Goal: Complete application form: Complete application form

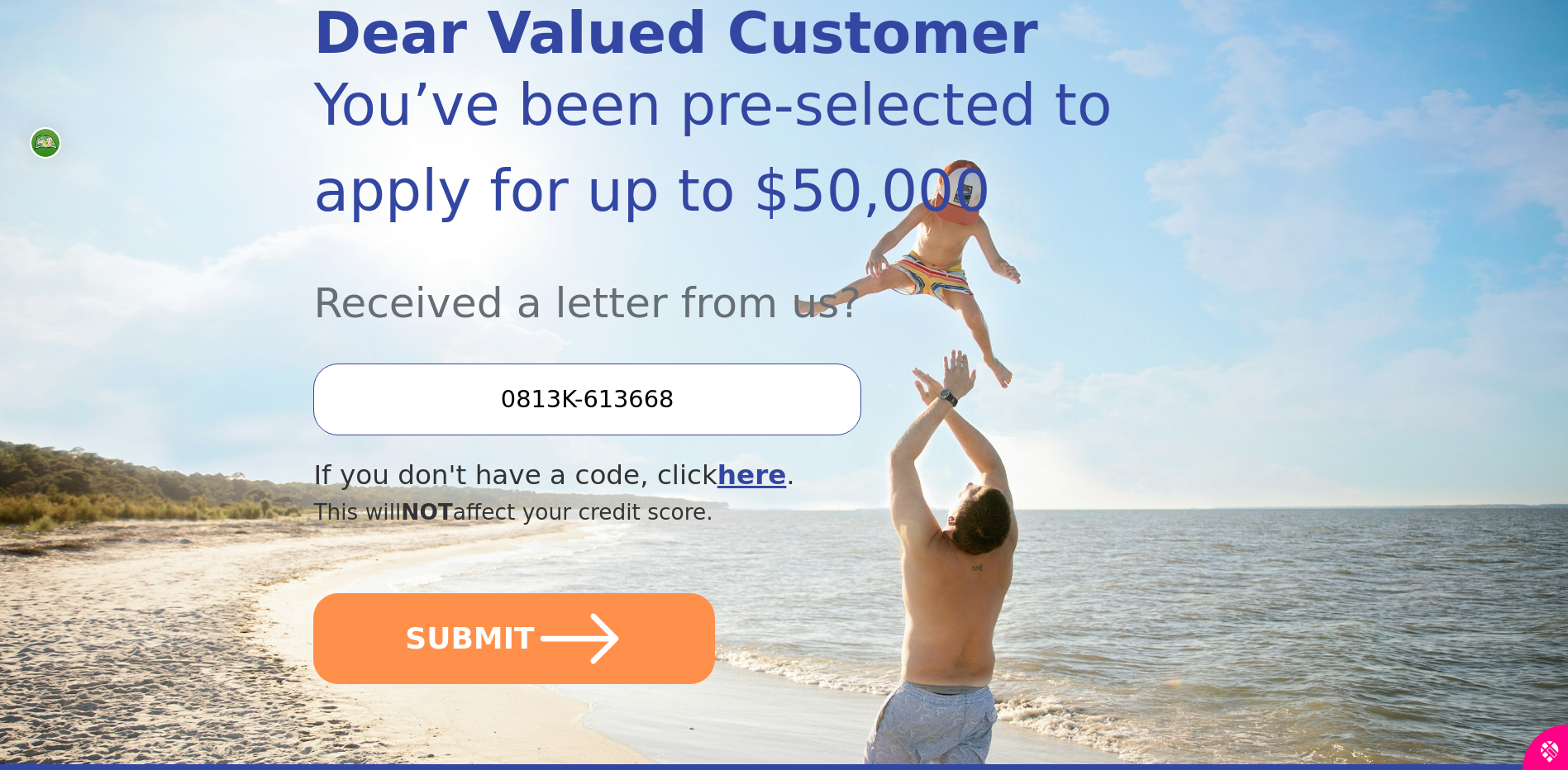
scroll to position [413, 0]
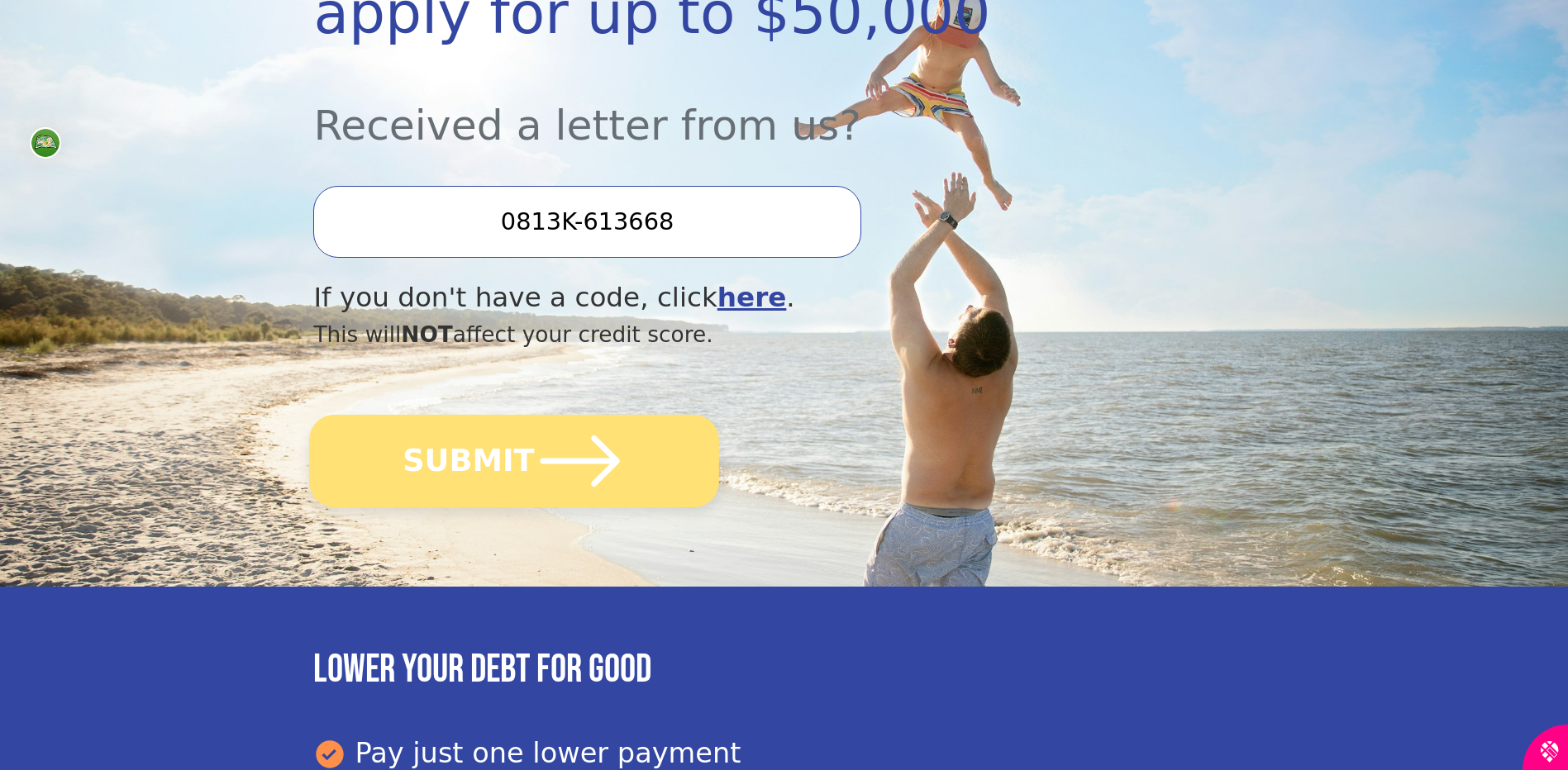
click at [625, 468] on button "SUBMIT" at bounding box center [515, 461] width 410 height 92
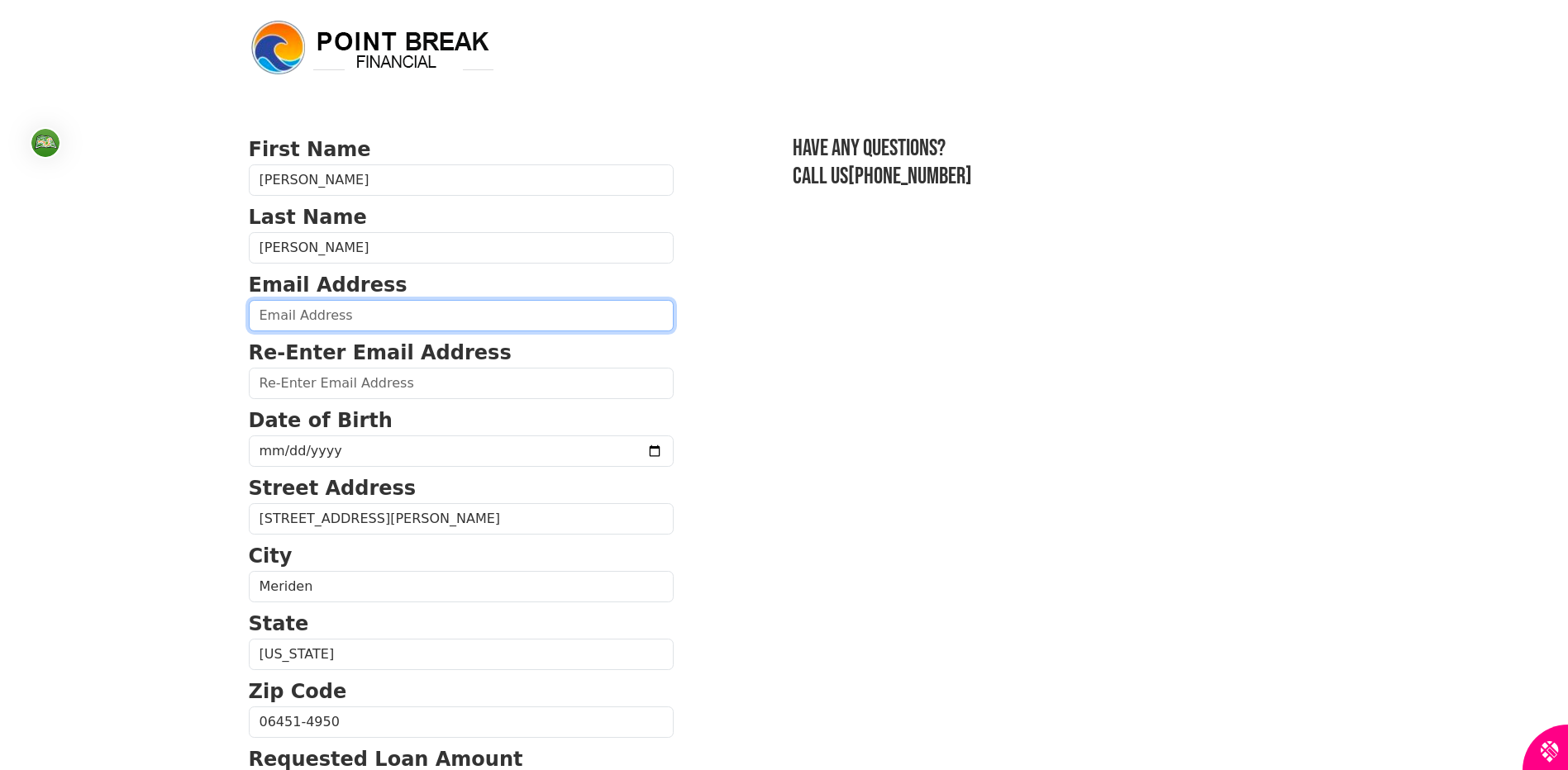
click at [319, 324] on input "email" at bounding box center [460, 316] width 424 height 32
type input "[EMAIL_ADDRESS][DOMAIN_NAME]"
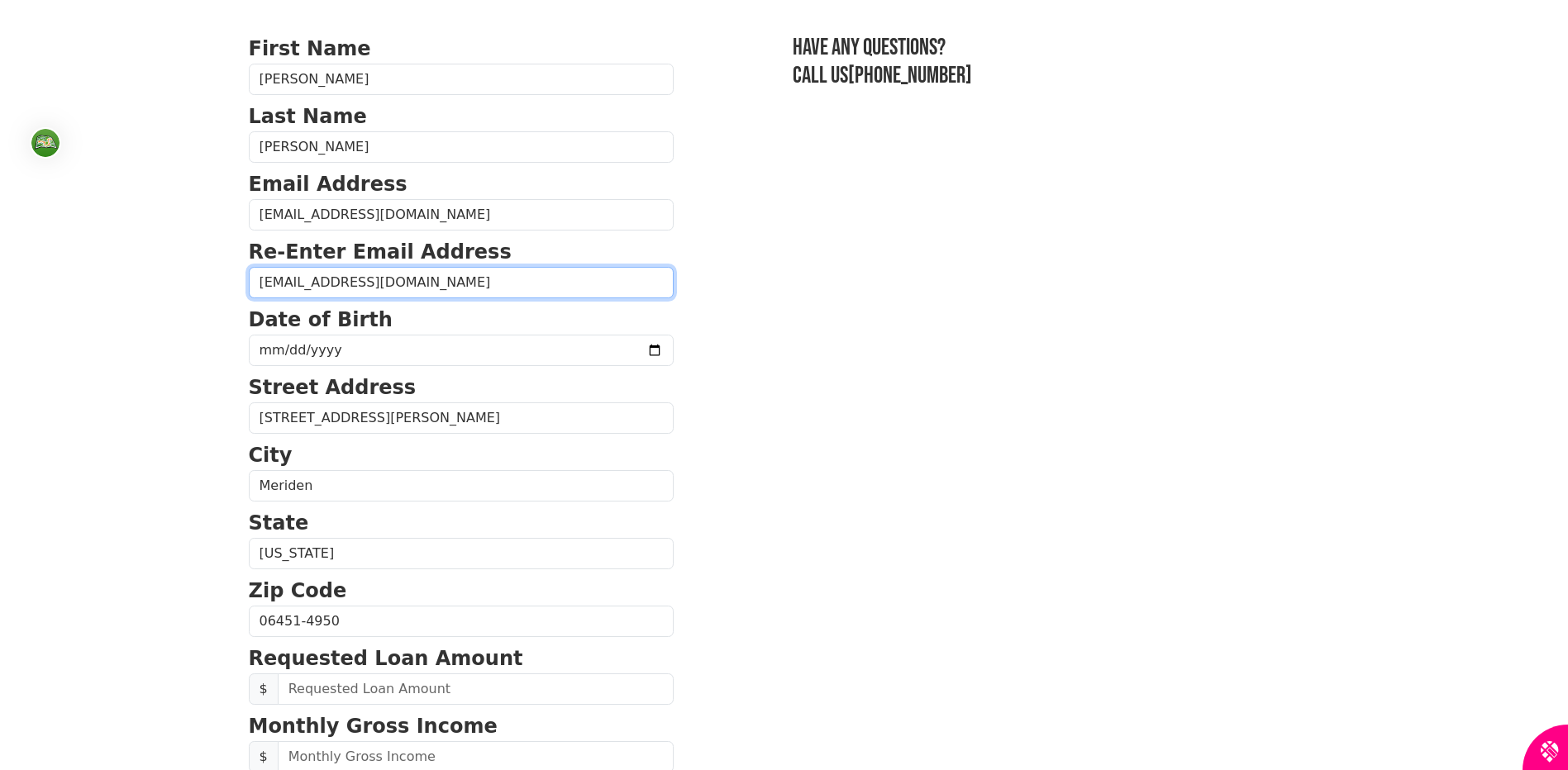
scroll to position [138, 0]
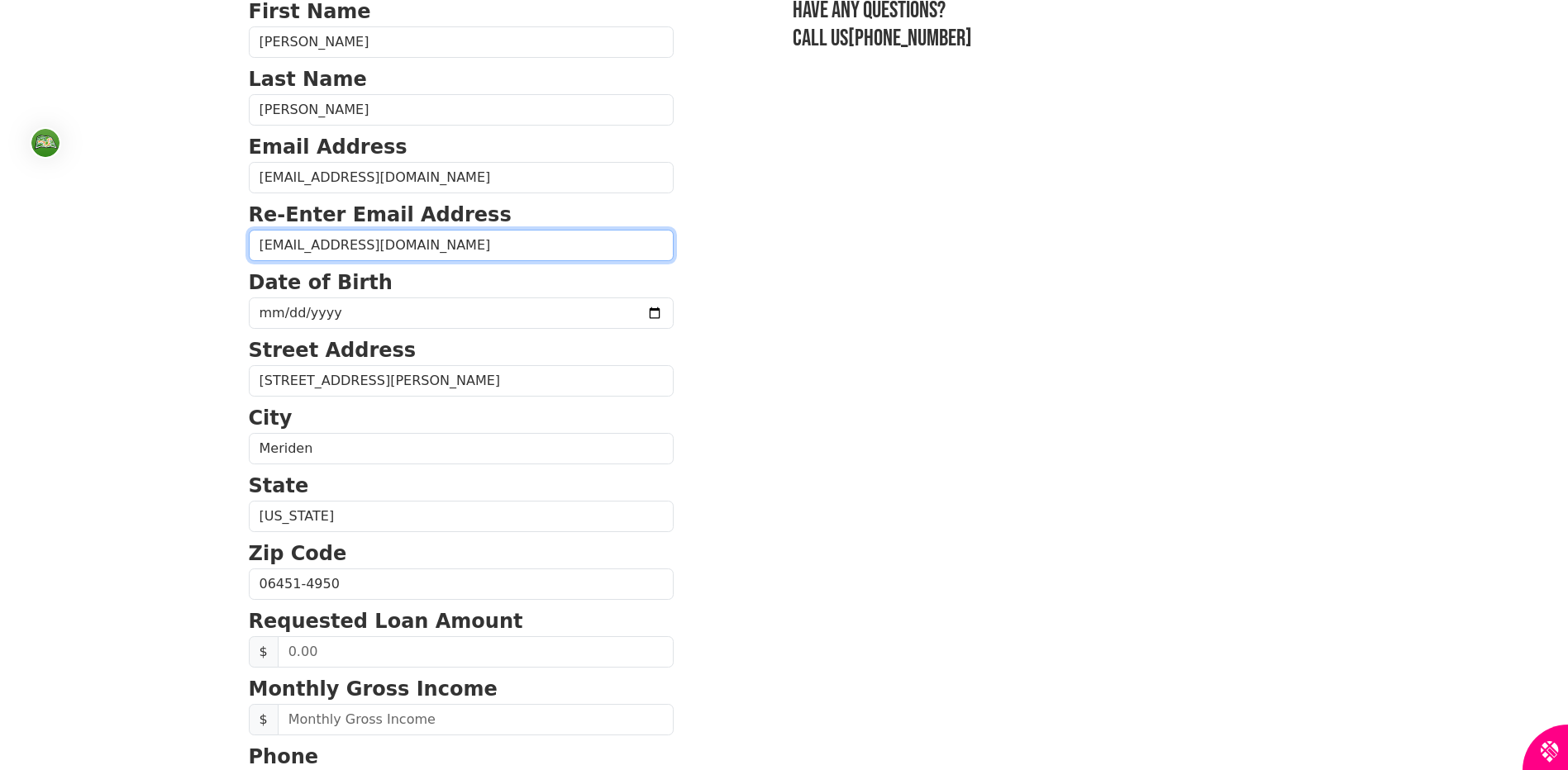
type input "[EMAIL_ADDRESS][DOMAIN_NAME]"
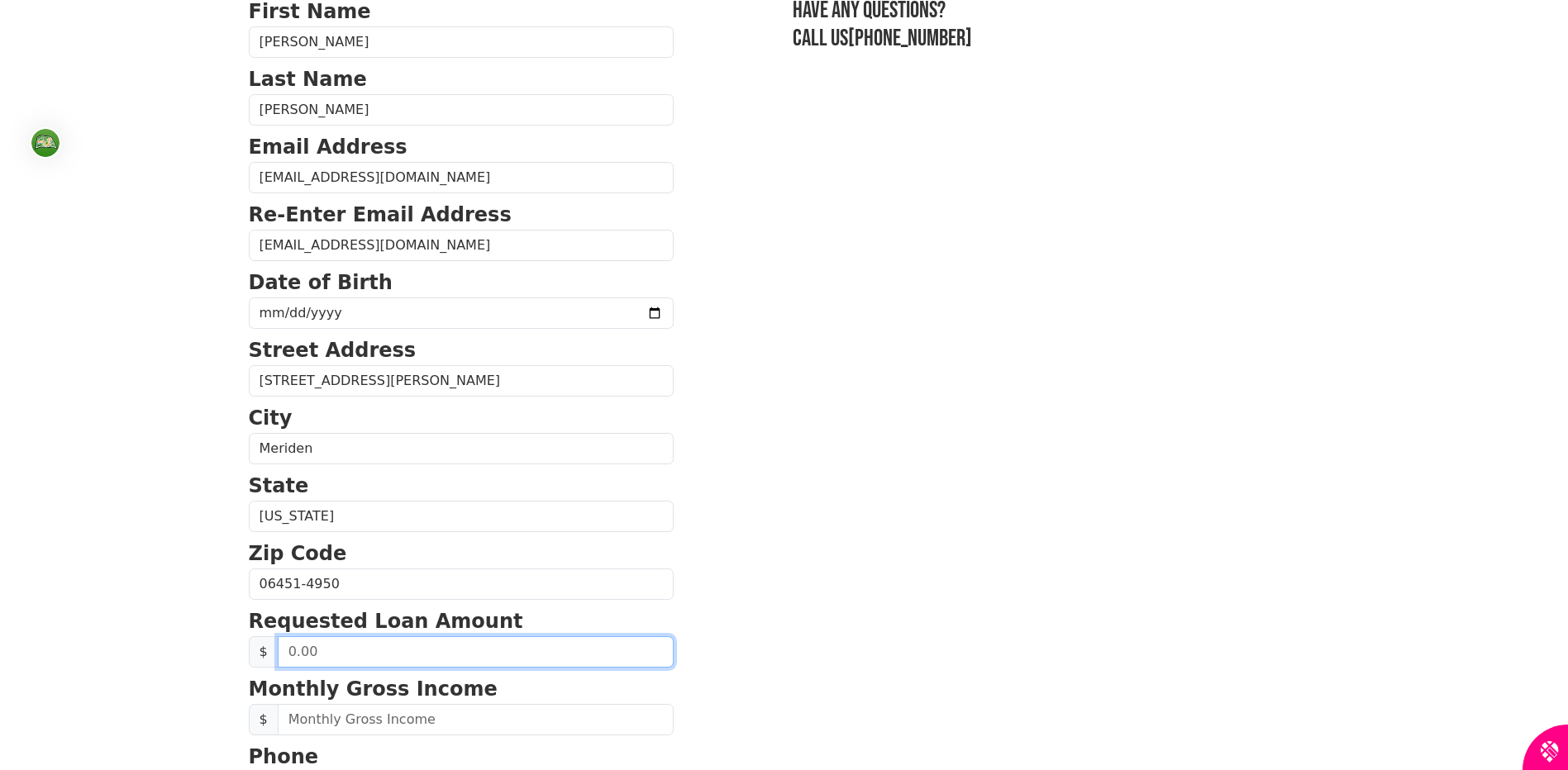
click at [350, 651] on input "text" at bounding box center [475, 652] width 396 height 32
type input "10,000.00"
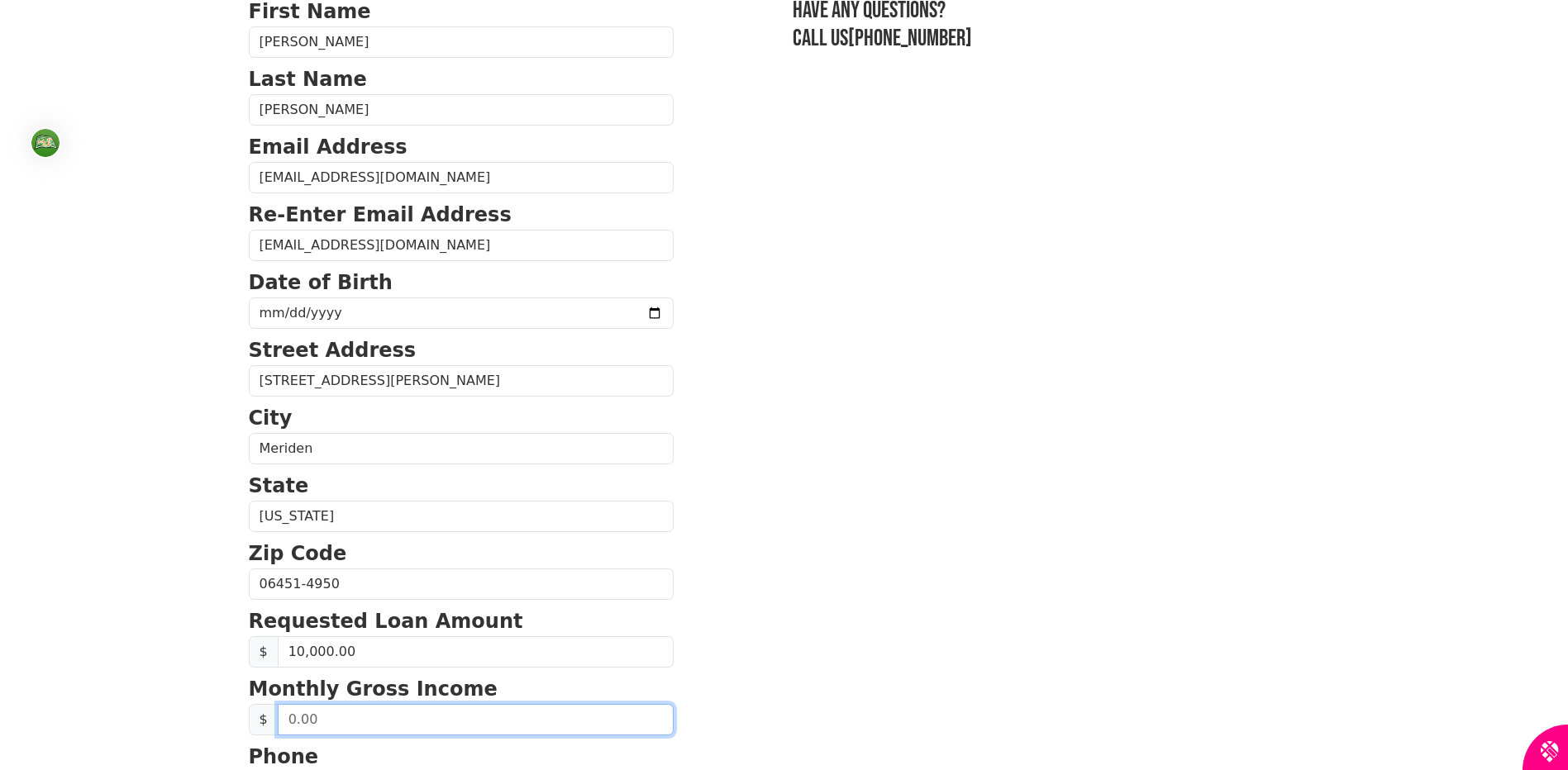
click at [412, 718] on input "text" at bounding box center [475, 719] width 396 height 32
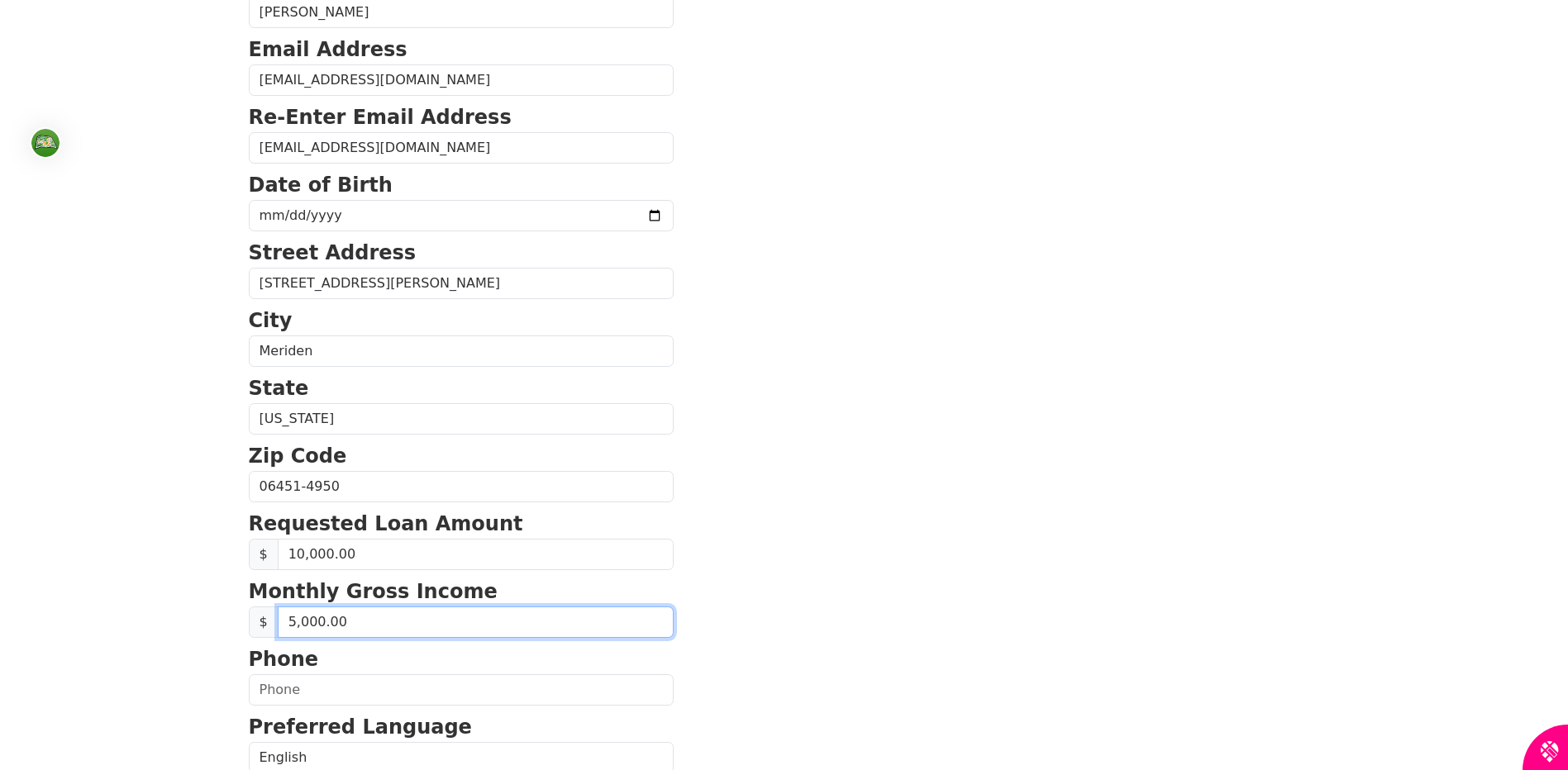
scroll to position [275, 0]
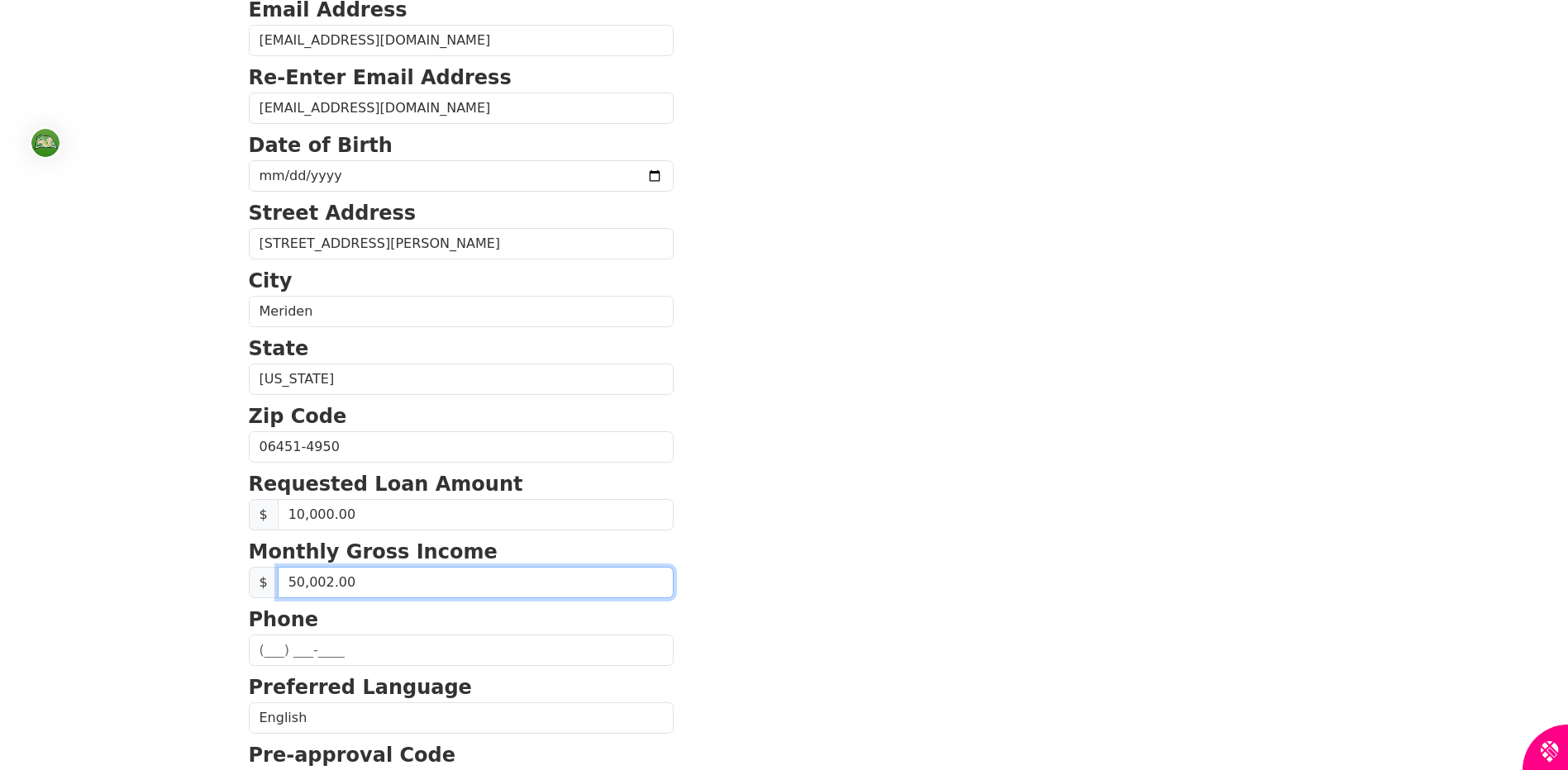
type input "5,000.00"
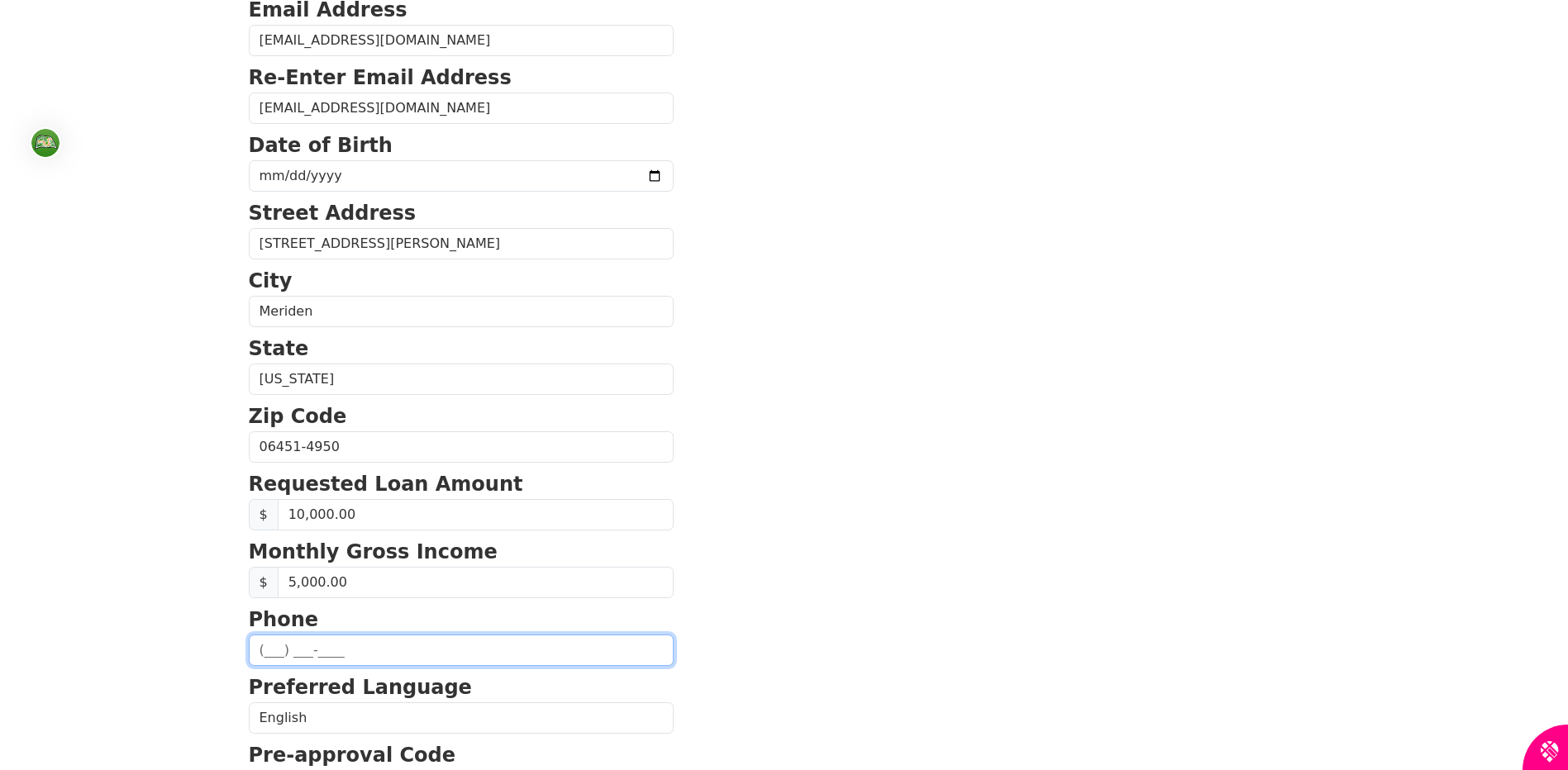
click at [260, 650] on input "text" at bounding box center [460, 650] width 424 height 32
type input "[PHONE_NUMBER]"
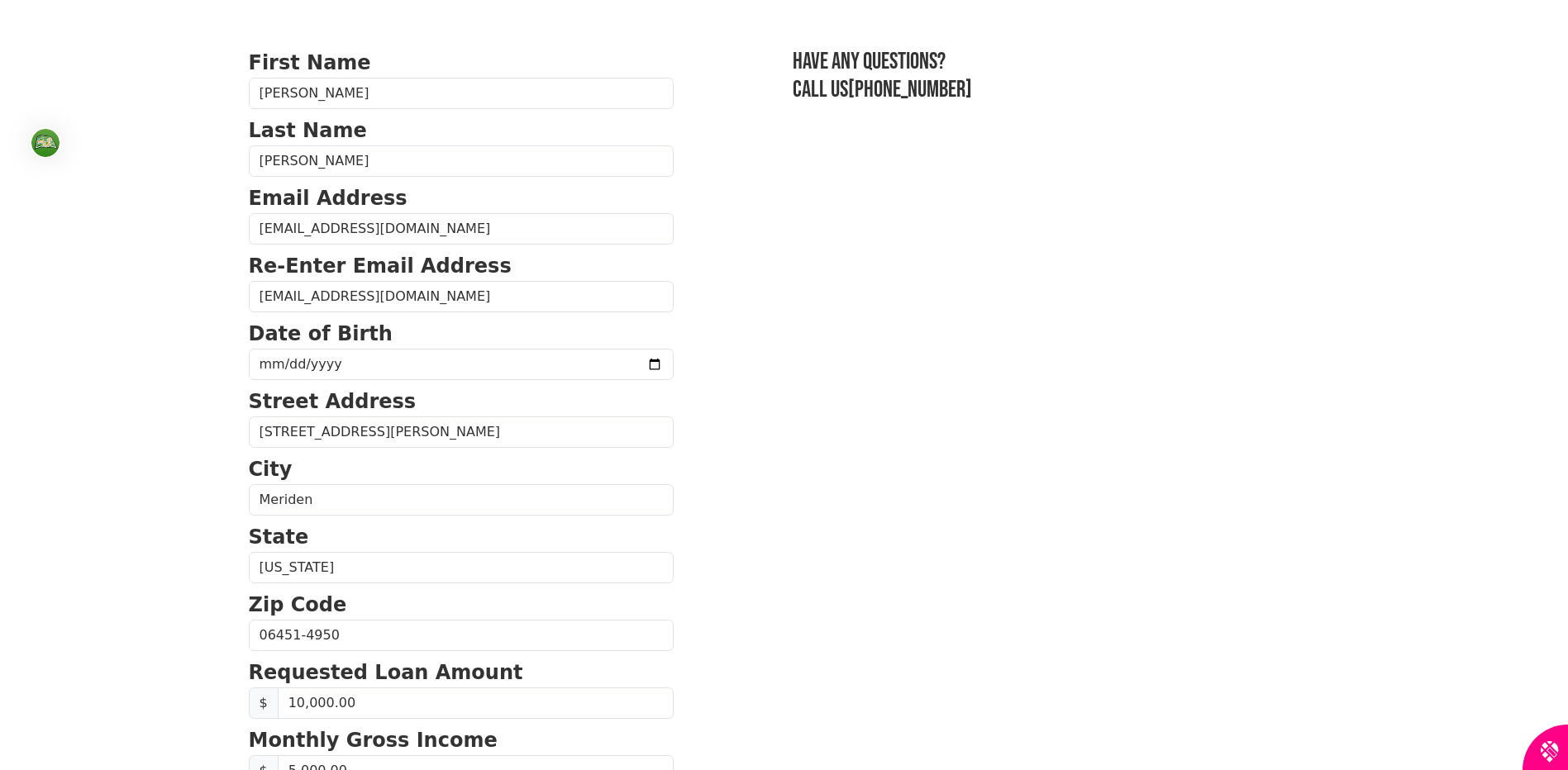
scroll to position [0, 0]
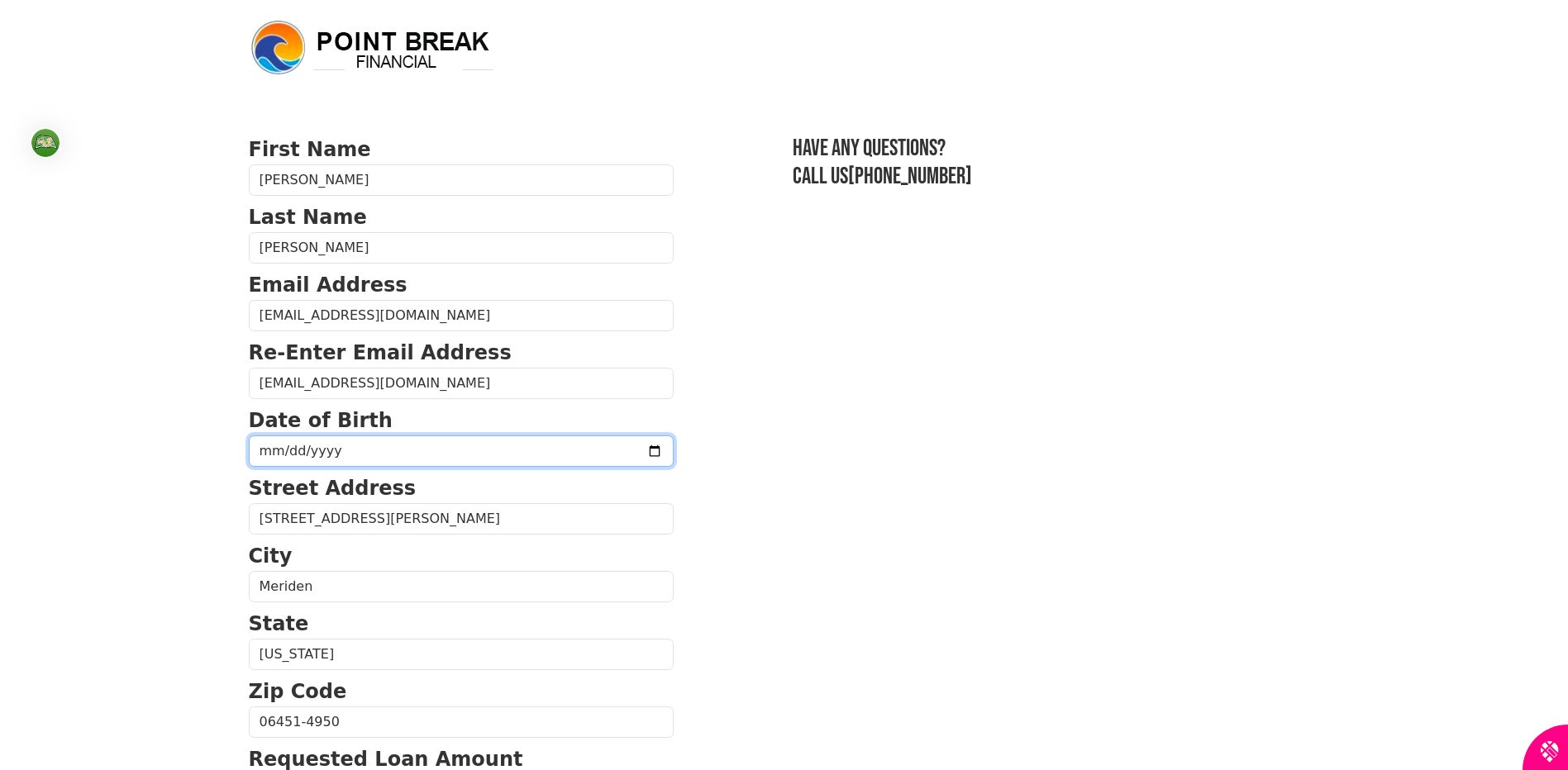
click at [610, 451] on input "date" at bounding box center [460, 450] width 424 height 32
click at [340, 449] on input "date" at bounding box center [460, 450] width 424 height 32
type input "[DATE]"
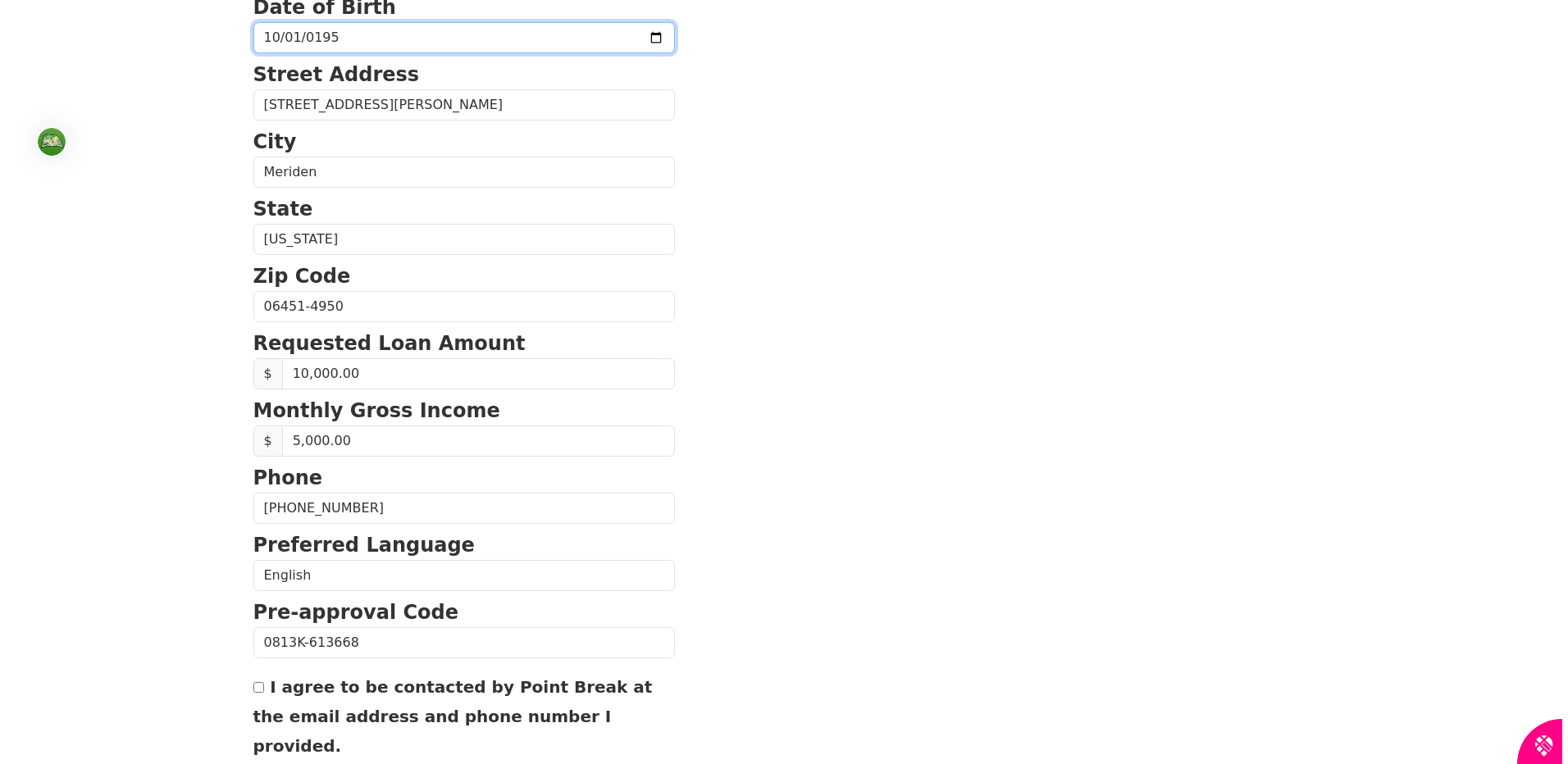
scroll to position [541, 0]
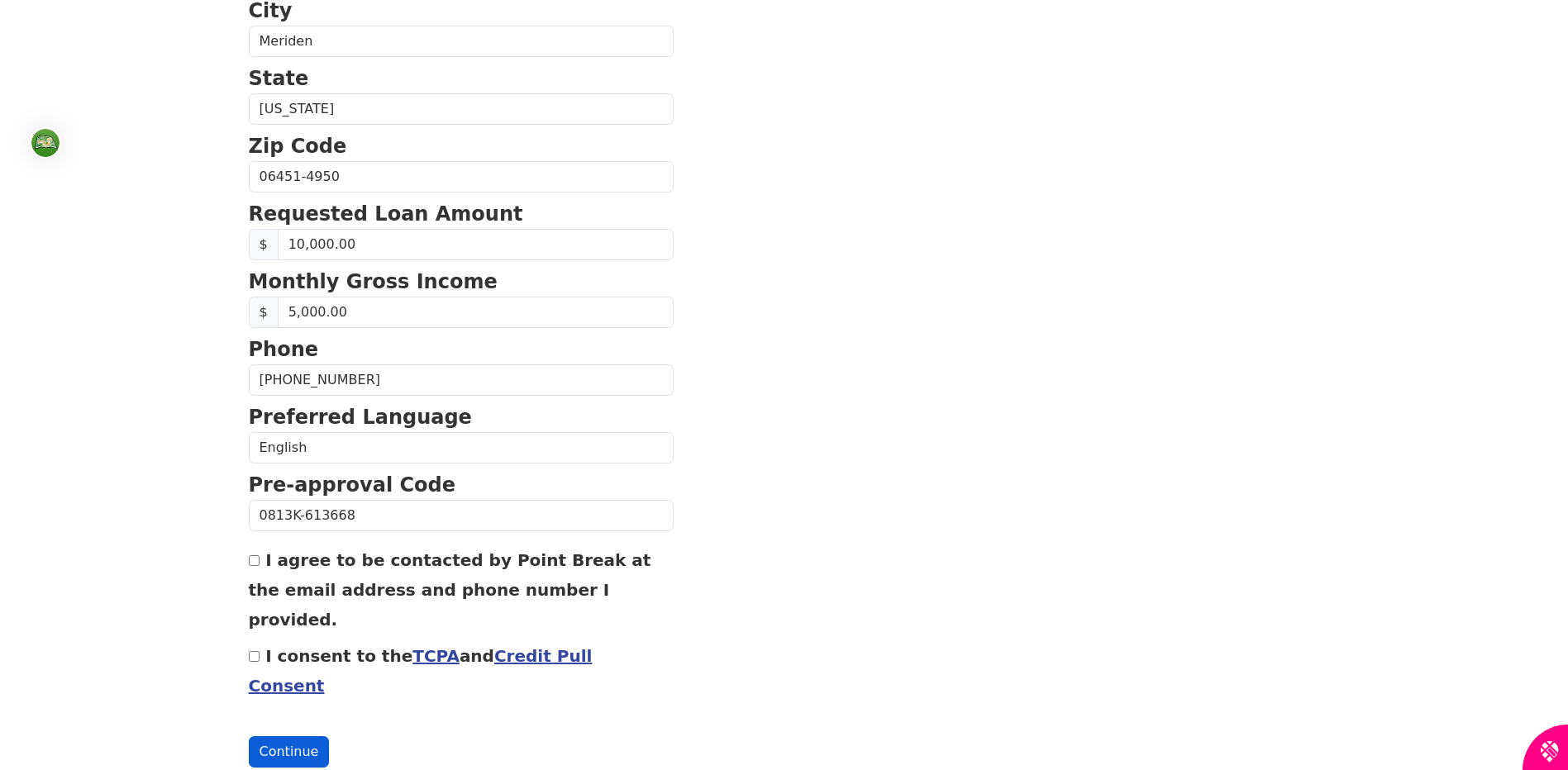
click at [297, 736] on button "Continue" at bounding box center [289, 752] width 81 height 32
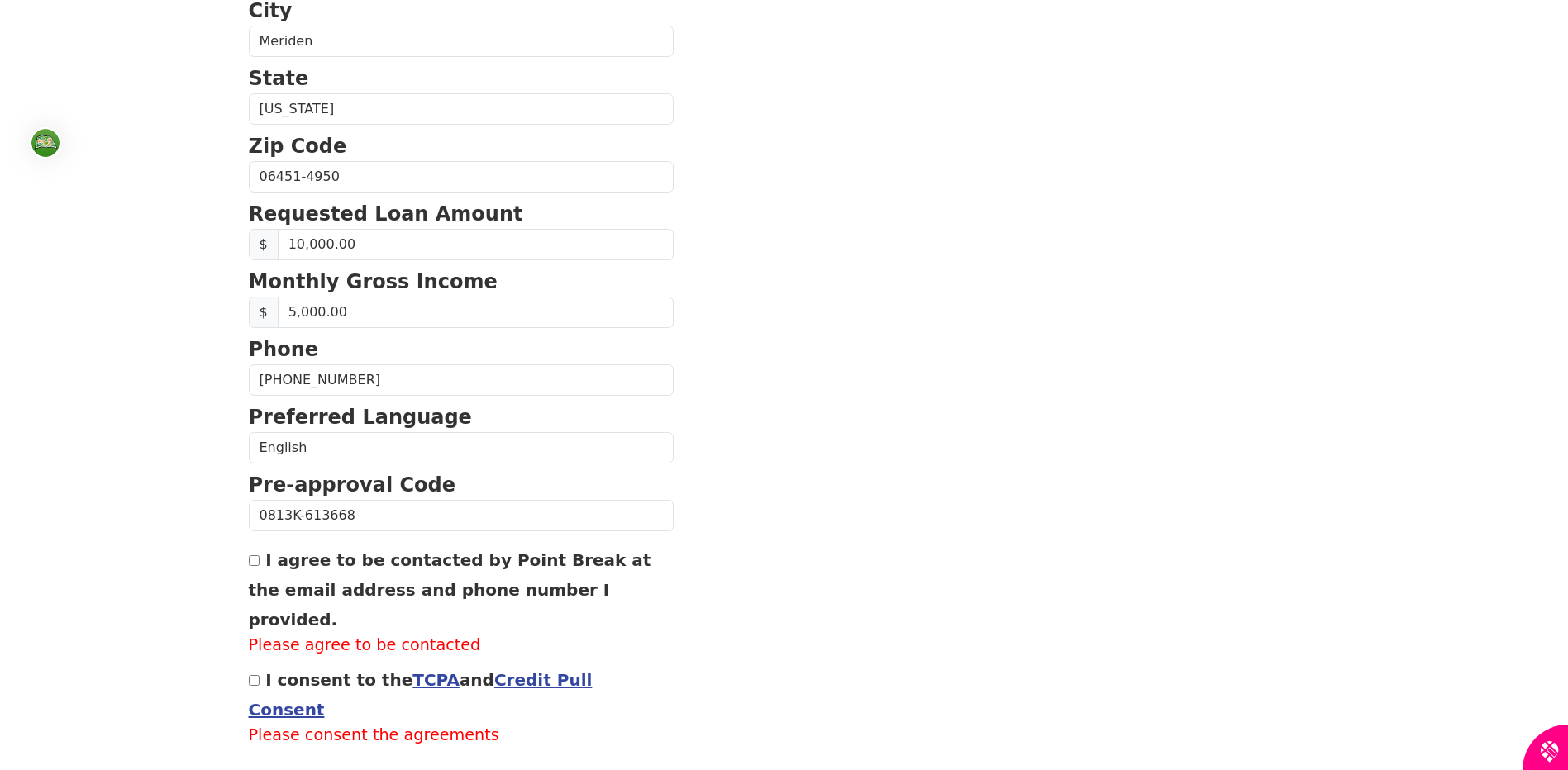
click at [257, 560] on input "I agree to be contacted by Point Break at the email address and phone number I …" at bounding box center [253, 560] width 11 height 11
checkbox input "true"
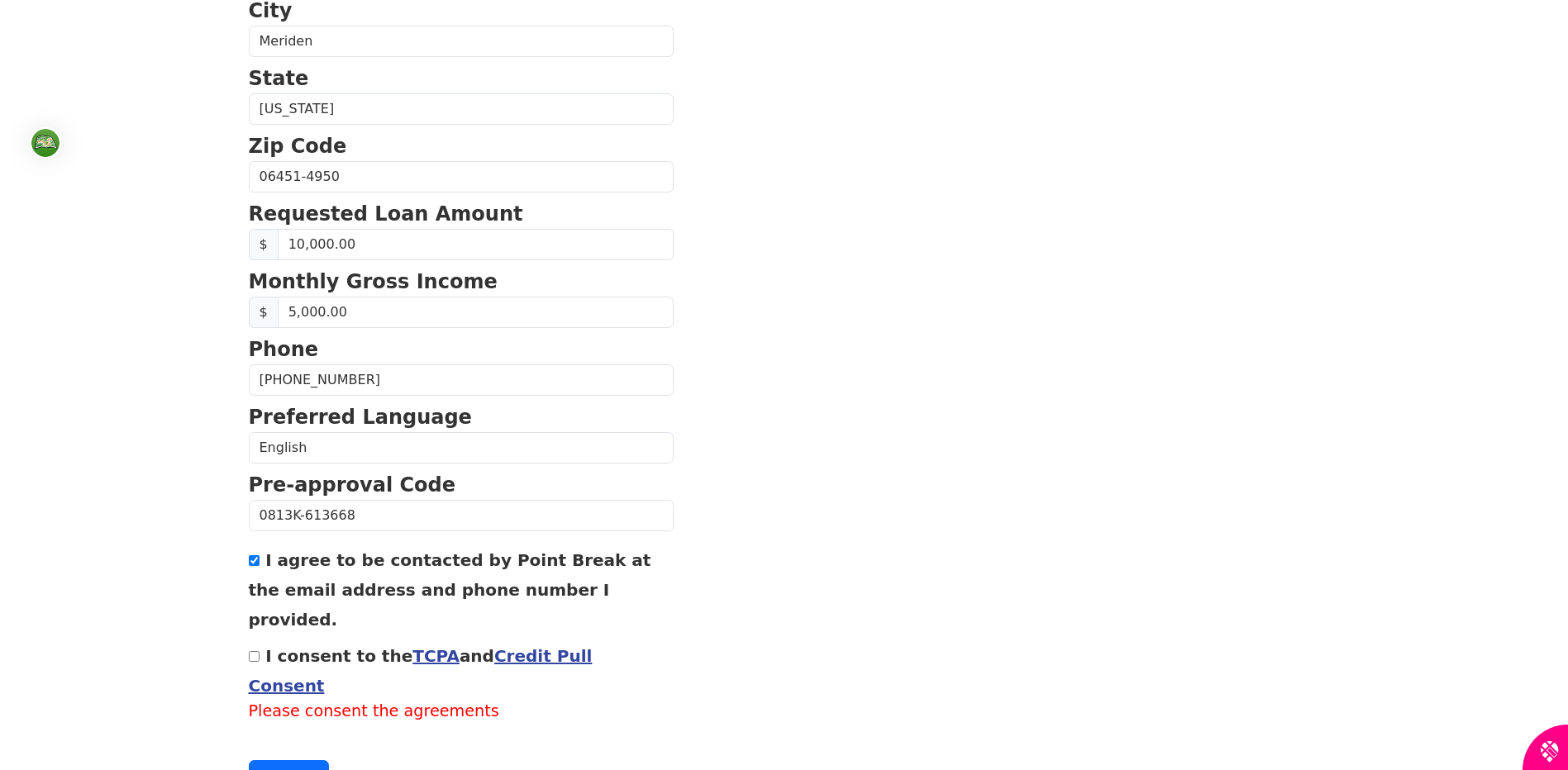
click at [540, 646] on link "Credit Pull Consent" at bounding box center [420, 671] width 344 height 50
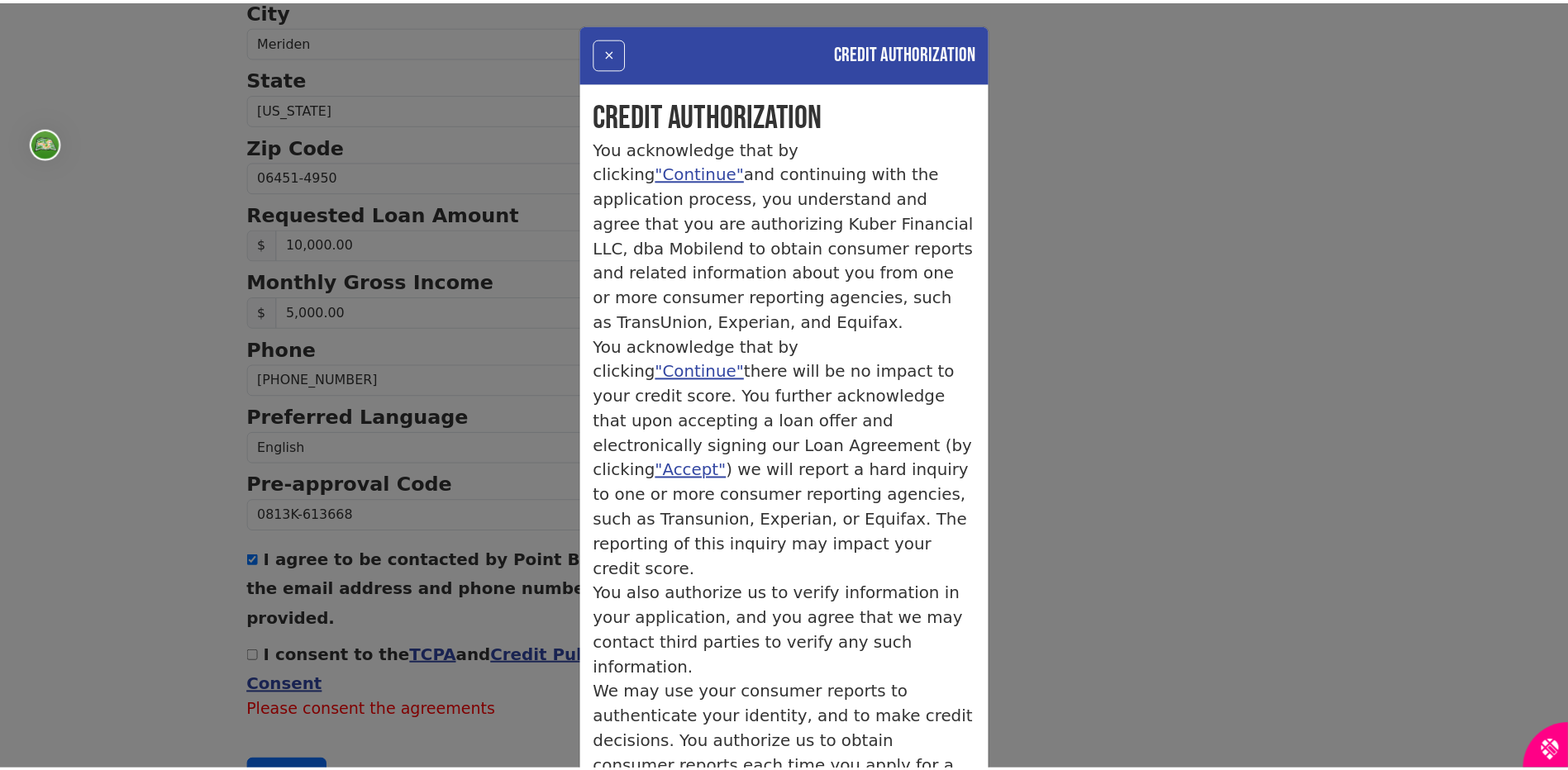
scroll to position [138, 0]
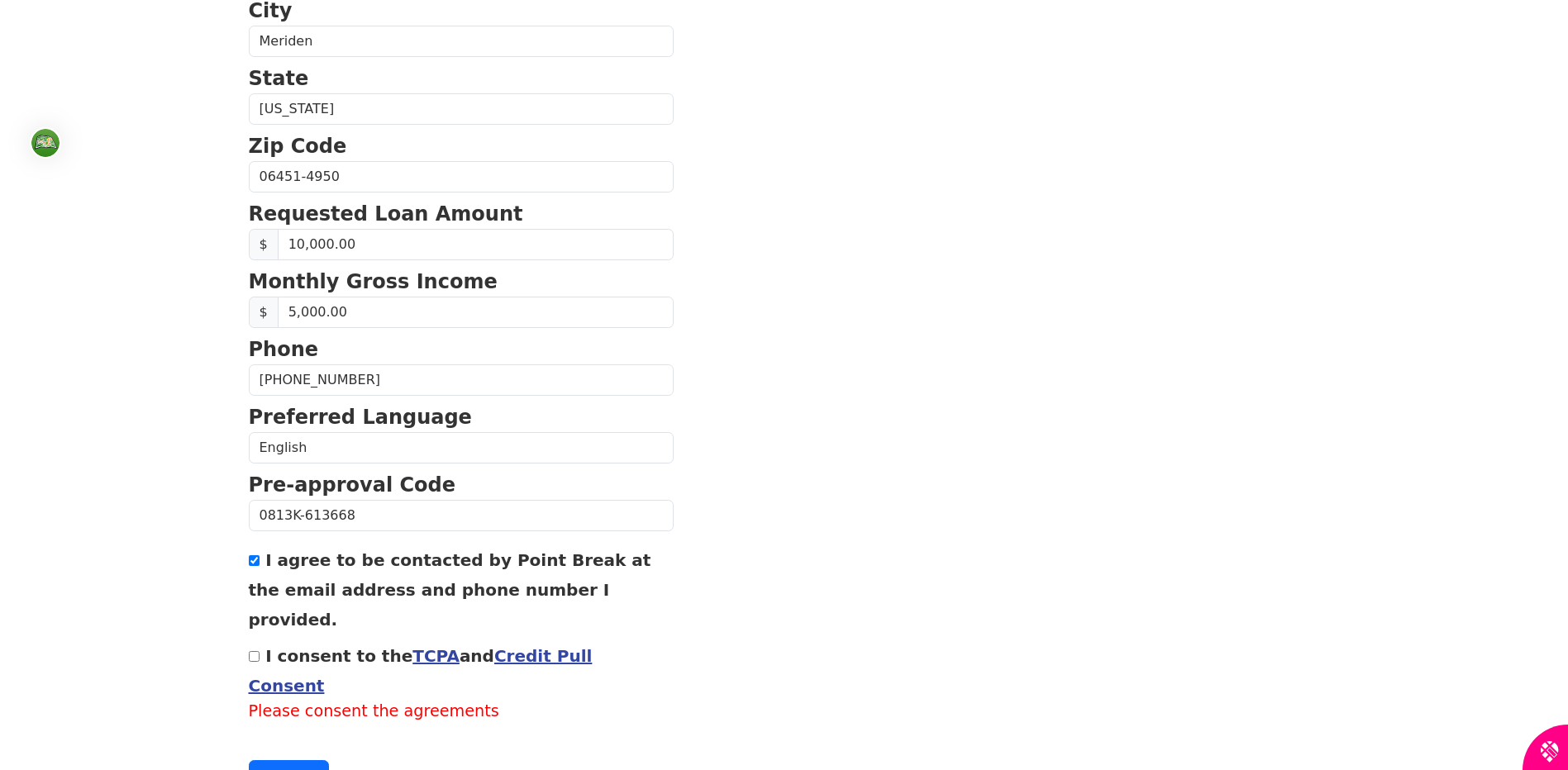
click at [250, 652] on input "I consent to the TCPA and Credit Pull Consent" at bounding box center [253, 656] width 11 height 11
checkbox input "true"
click at [285, 736] on button "Continue" at bounding box center [289, 752] width 81 height 32
